Goal: Transaction & Acquisition: Purchase product/service

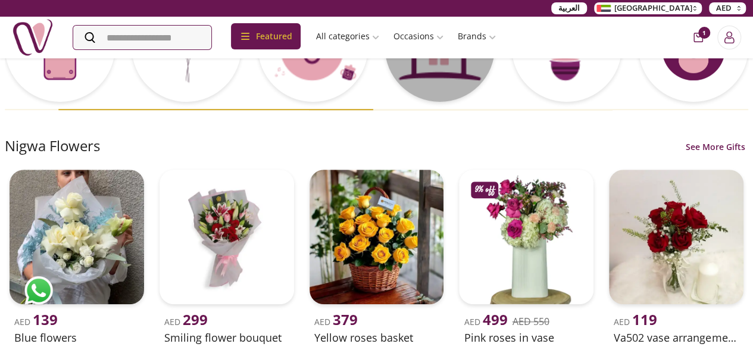
scroll to position [344, 0]
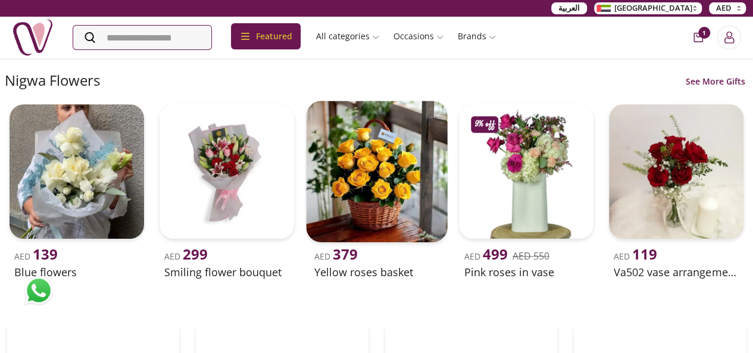
click at [387, 217] on img at bounding box center [376, 171] width 141 height 141
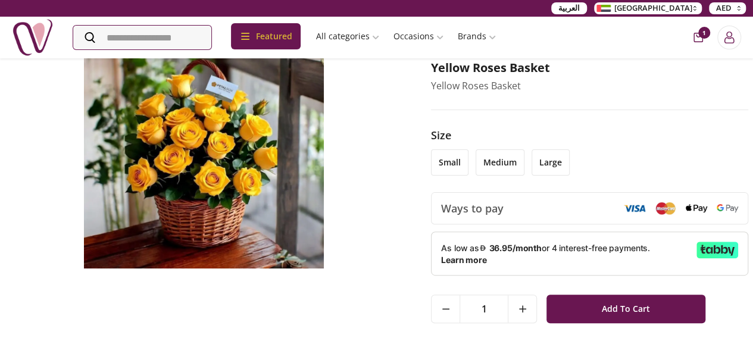
scroll to position [82, 0]
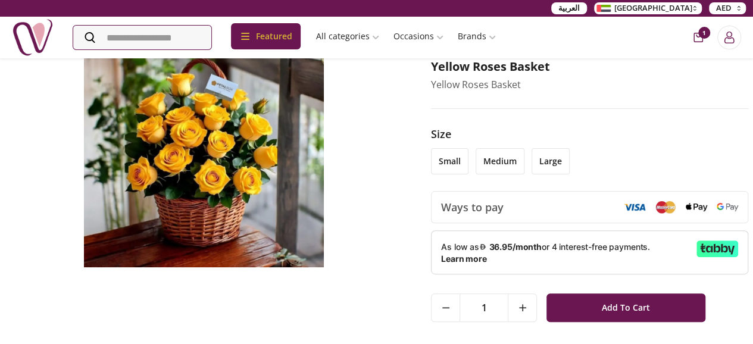
click at [551, 166] on li "large" at bounding box center [550, 161] width 38 height 26
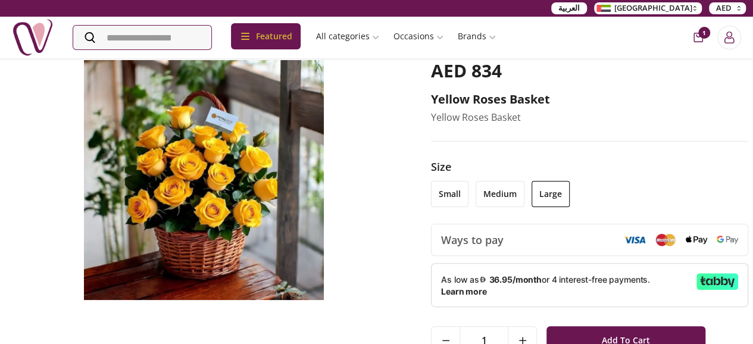
scroll to position [49, 0]
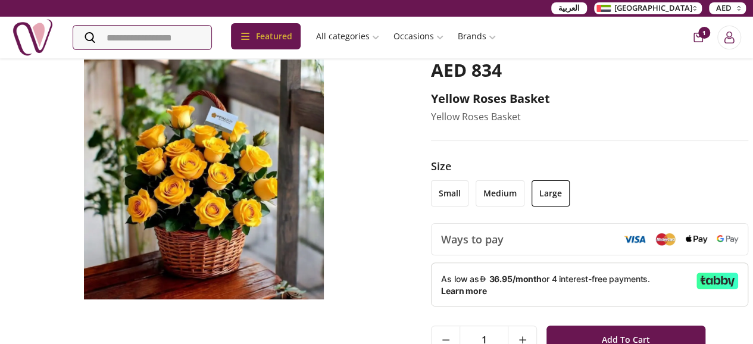
click at [464, 190] on li "small" at bounding box center [449, 193] width 37 height 26
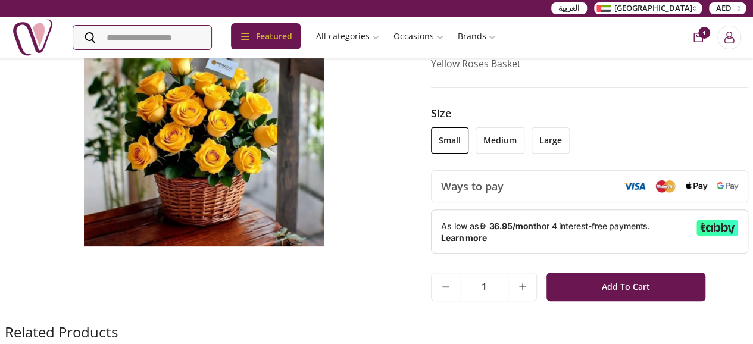
scroll to position [102, 0]
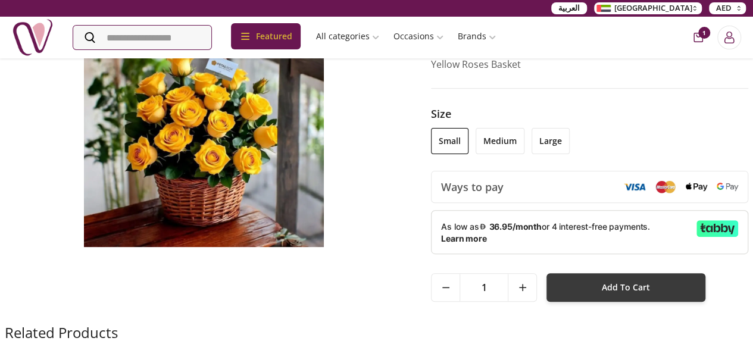
click at [645, 281] on span "Add To Cart" at bounding box center [626, 287] width 48 height 21
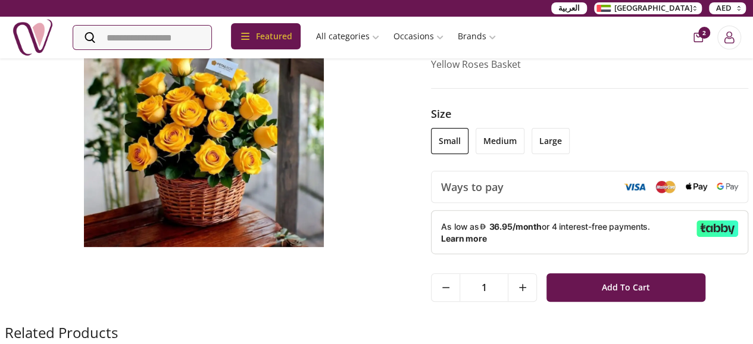
click at [693, 33] on icon "cart-button" at bounding box center [698, 38] width 10 height 10
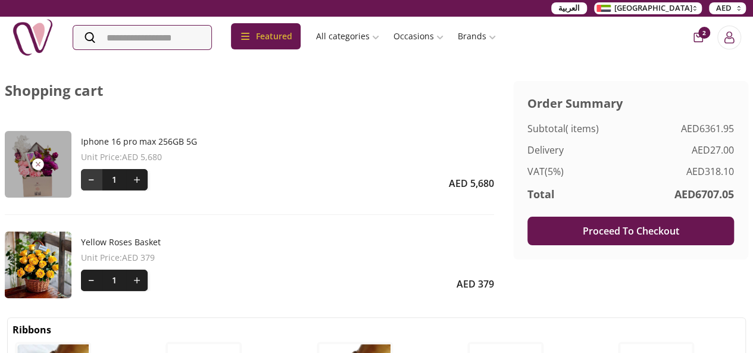
click at [89, 183] on button at bounding box center [91, 179] width 21 height 21
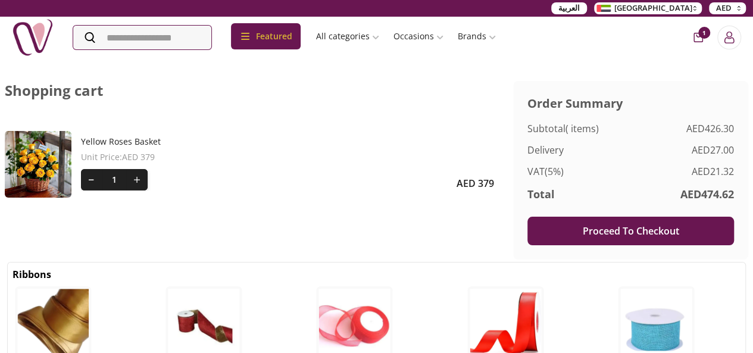
click at [627, 228] on button "Proceed To Checkout" at bounding box center [630, 231] width 207 height 29
select select "**********"
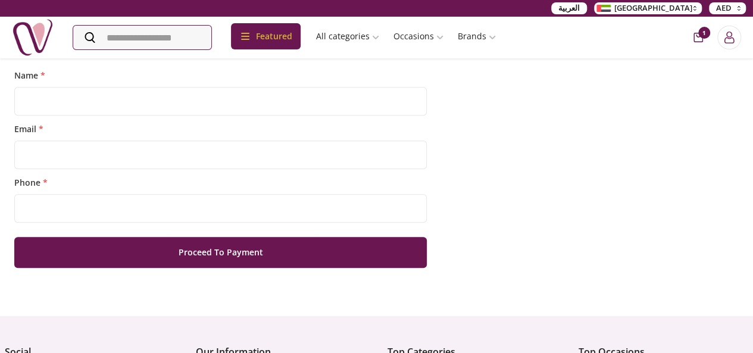
scroll to position [503, 0]
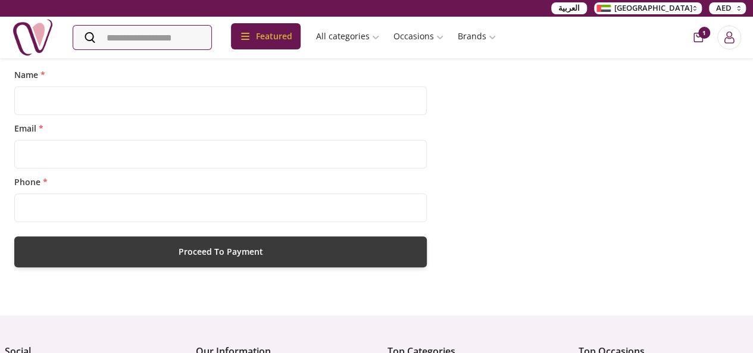
click at [343, 264] on button "Proceed To Payment" at bounding box center [220, 251] width 412 height 31
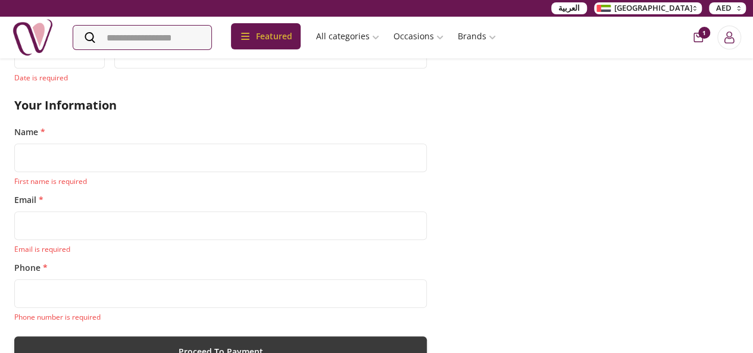
scroll to position [61, 0]
